Goal: Information Seeking & Learning: Learn about a topic

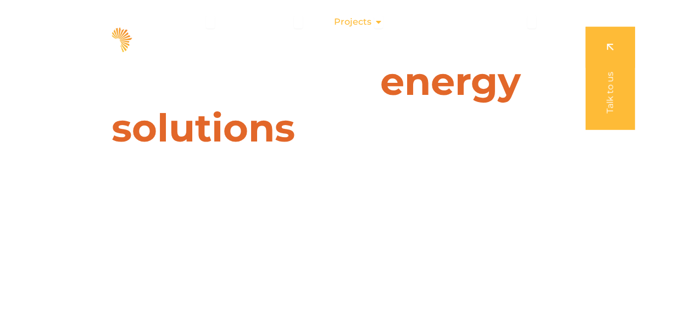
click at [379, 24] on icon "Menu" at bounding box center [378, 22] width 9 height 9
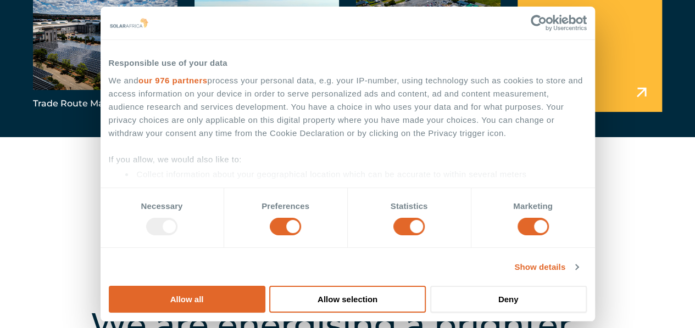
scroll to position [330, 0]
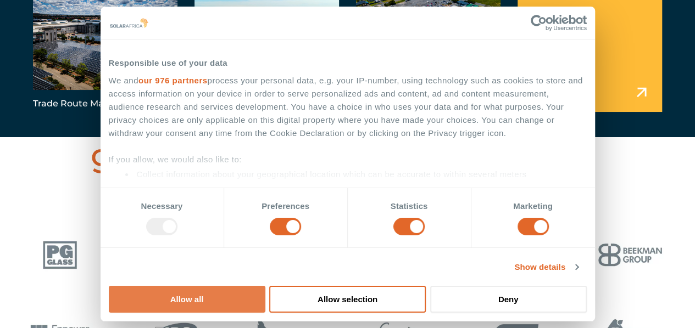
click at [265, 286] on button "Allow all" at bounding box center [187, 299] width 157 height 27
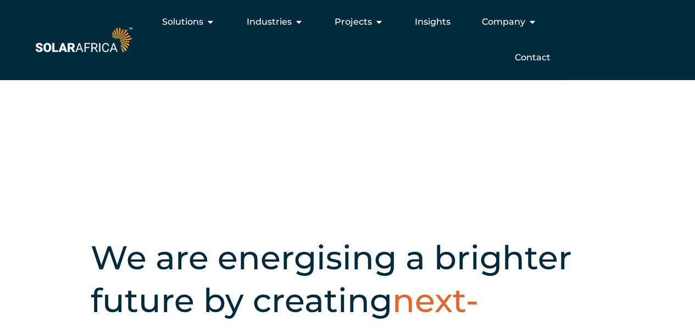
scroll to position [110, 0]
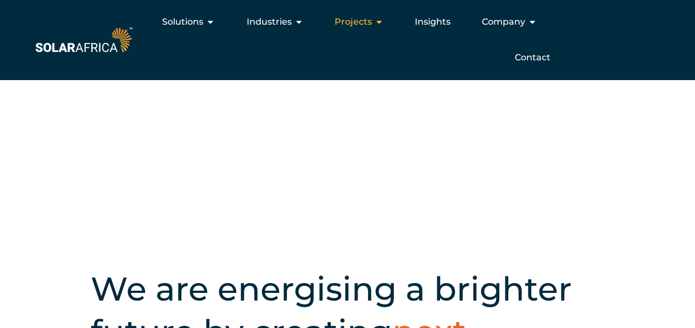
click at [380, 21] on icon "Menu" at bounding box center [378, 22] width 9 height 9
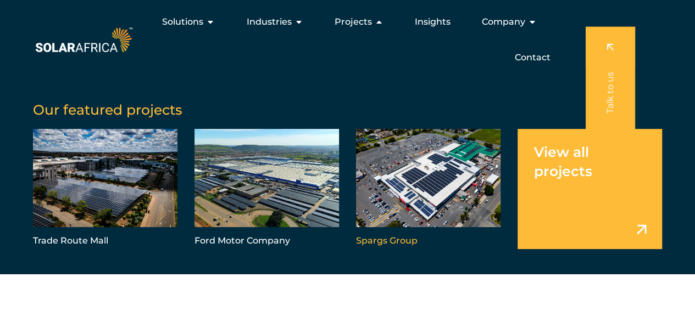
scroll to position [0, 0]
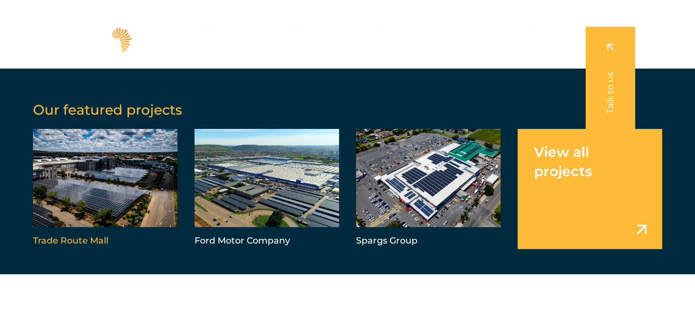
click at [136, 191] on link "Menu" at bounding box center [105, 189] width 144 height 120
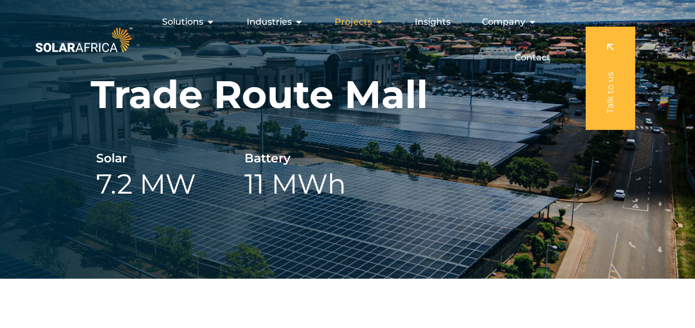
click at [381, 18] on icon "Menu" at bounding box center [378, 22] width 9 height 9
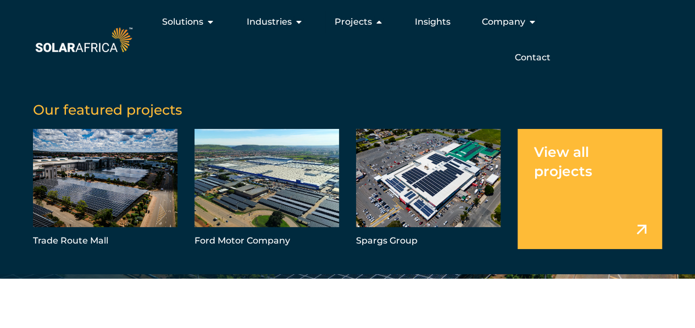
click at [536, 162] on link "Menu" at bounding box center [589, 189] width 144 height 120
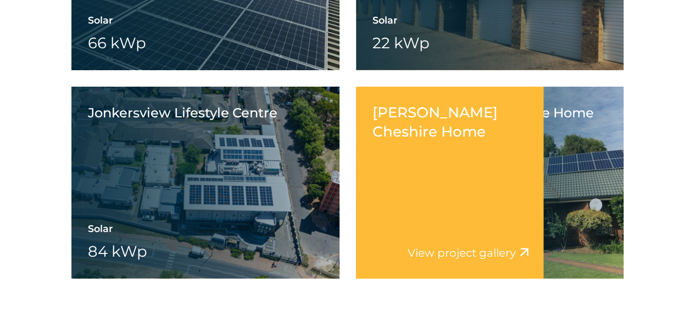
scroll to position [12550, 0]
